Goal: Transaction & Acquisition: Purchase product/service

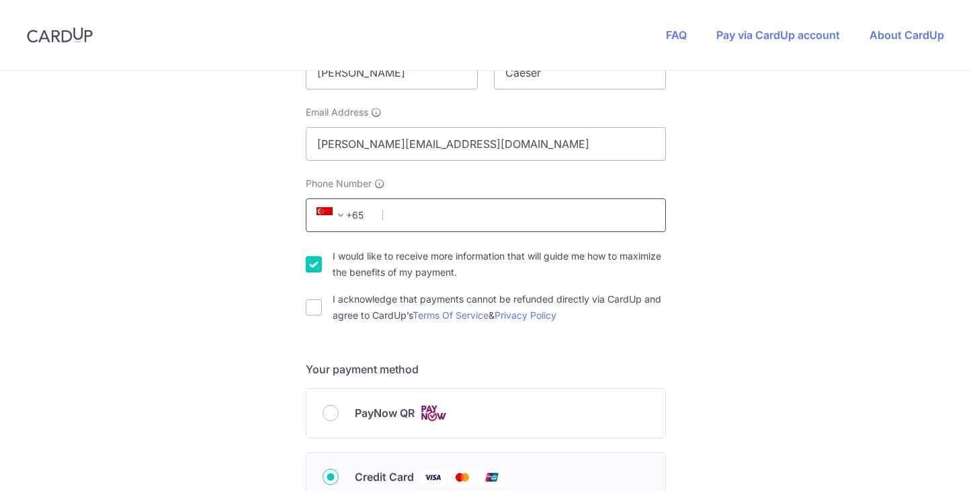
click at [427, 217] on input "Phone Number" at bounding box center [486, 215] width 360 height 34
type input "86964602"
select select "65"
type input "139588"
type input "[STREET_ADDRESS]"
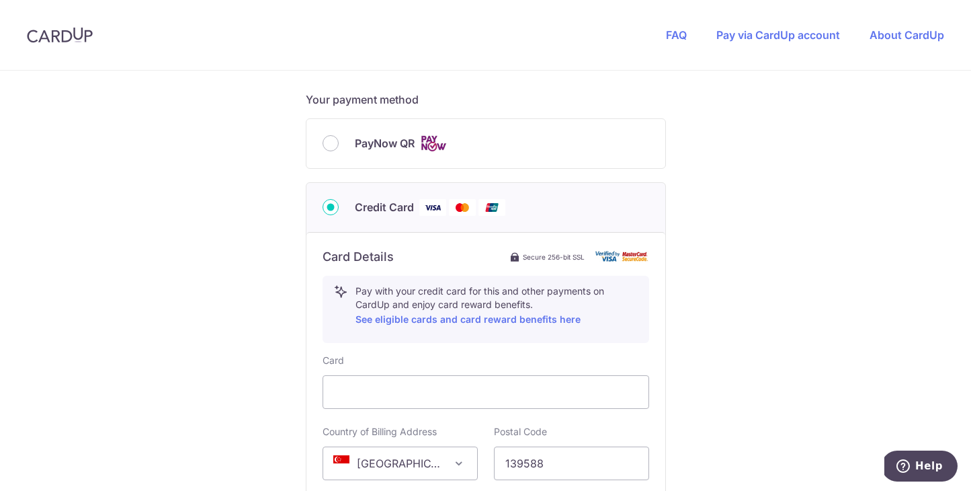
scroll to position [562, 0]
click at [330, 152] on div "PayNow QR" at bounding box center [485, 143] width 359 height 49
click at [330, 142] on input "PayNow QR" at bounding box center [331, 143] width 16 height 16
radio input "true"
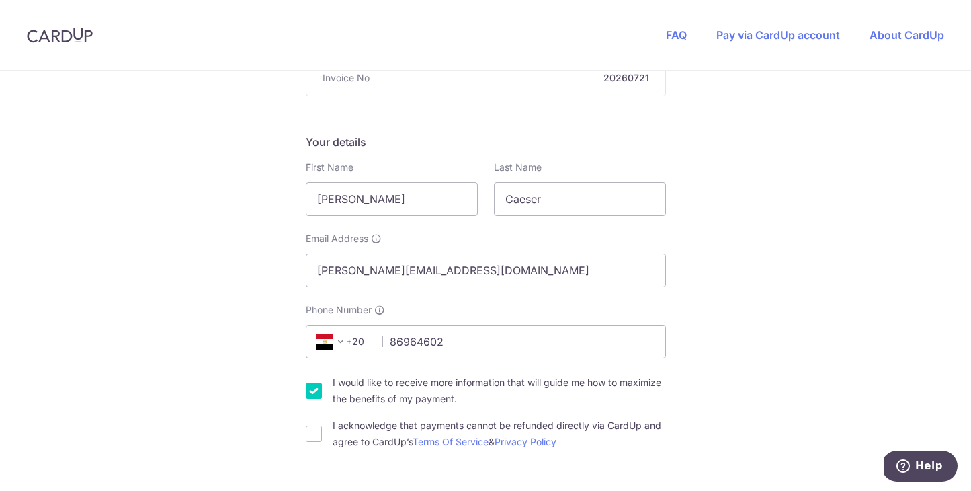
scroll to position [165, 0]
click at [359, 346] on span "+20" at bounding box center [342, 343] width 60 height 16
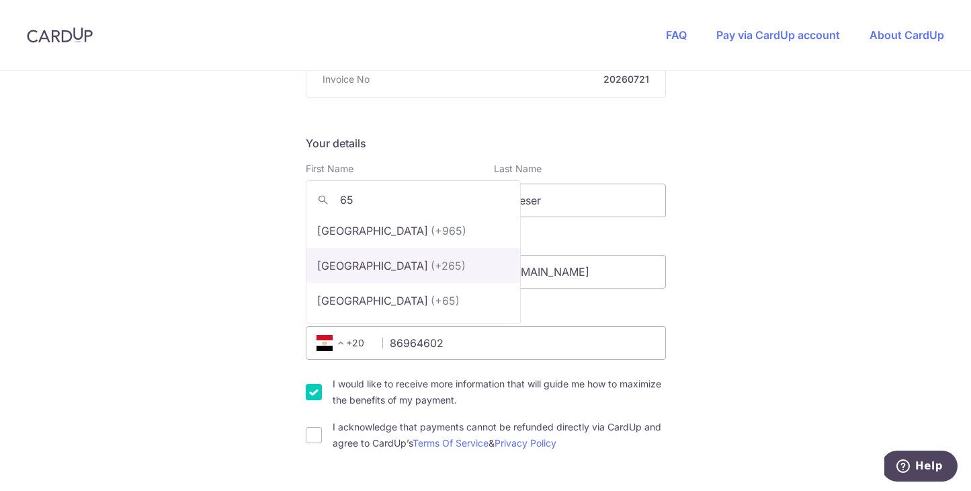
scroll to position [0, 0]
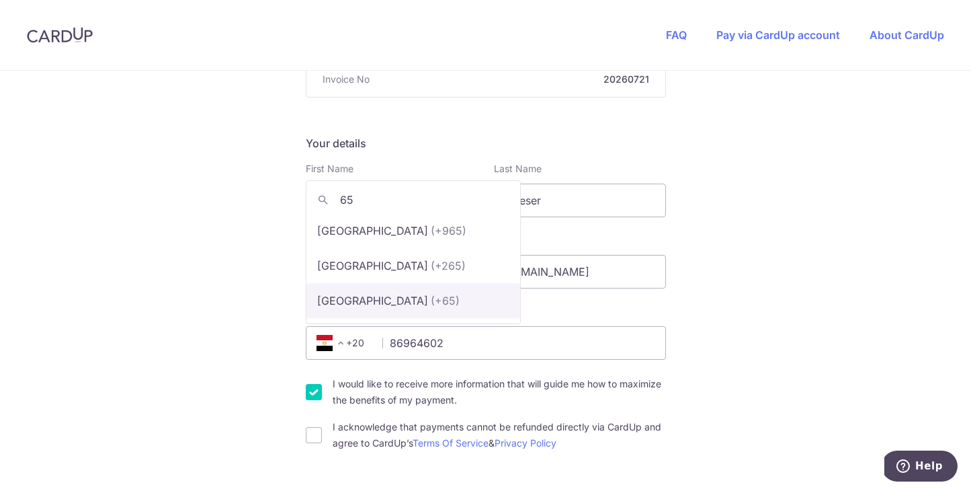
type input "65"
select select "199"
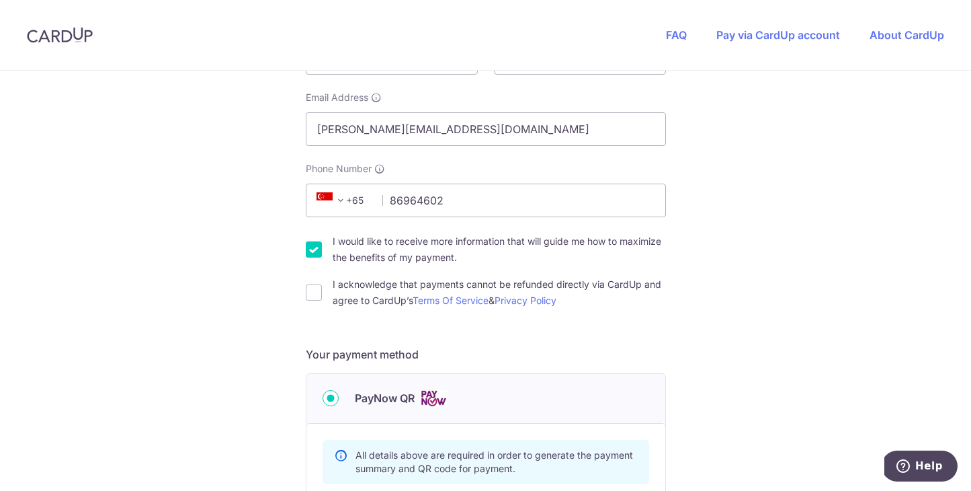
scroll to position [308, 0]
click at [307, 247] on input "I would like to receive more information that will guide me how to maximize the…" at bounding box center [314, 249] width 16 height 16
checkbox input "false"
click at [306, 294] on input "I acknowledge that payments cannot be refunded directly via CardUp and agree to…" at bounding box center [314, 292] width 16 height 16
checkbox input "true"
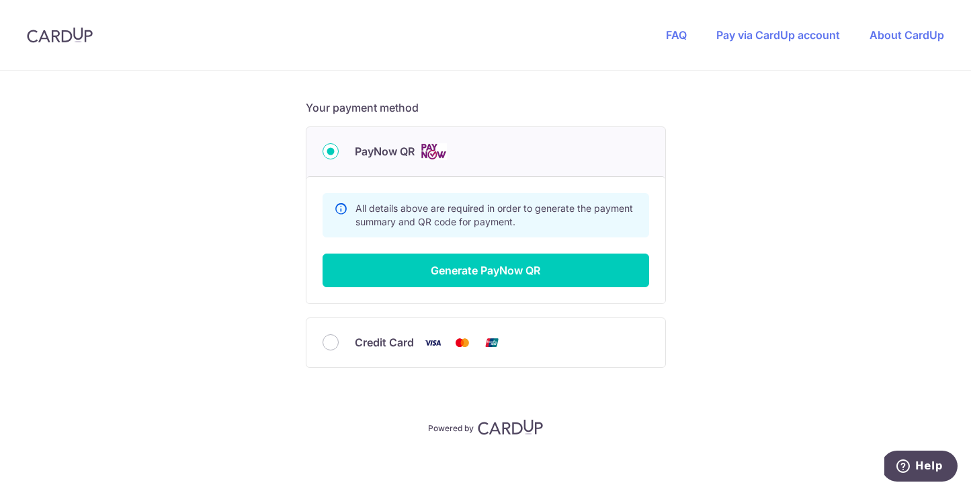
scroll to position [561, 0]
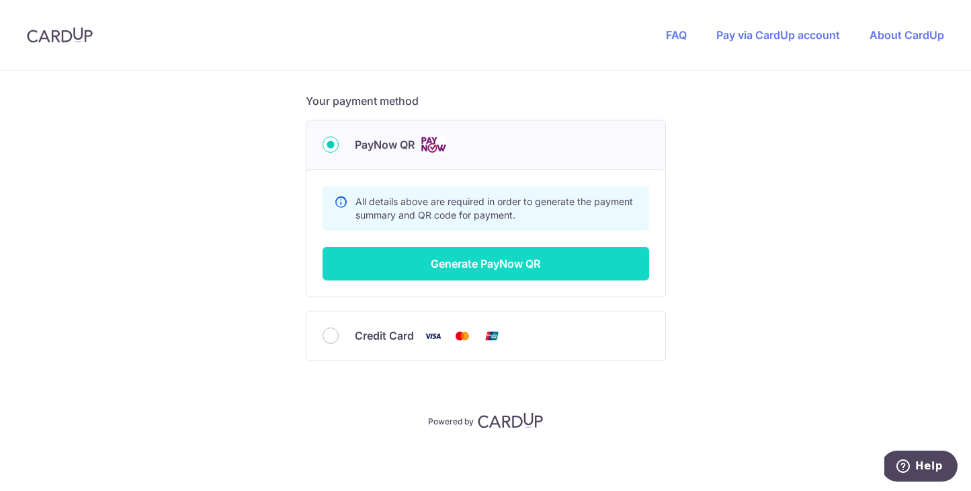
click at [398, 268] on button "Generate PayNow QR" at bounding box center [486, 264] width 327 height 34
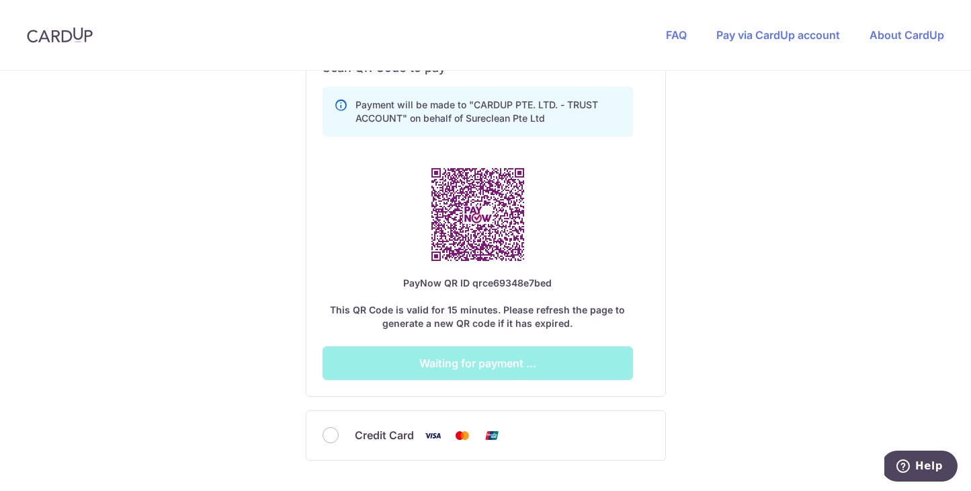
scroll to position [777, 0]
